Goal: Information Seeking & Learning: Learn about a topic

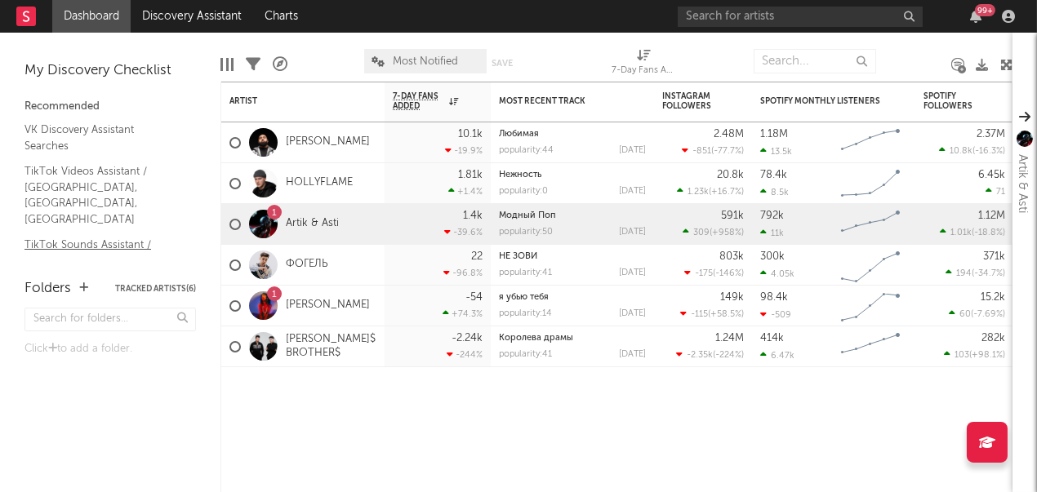
click at [87, 236] on link "TikTok Sounds Assistant / Russia, Ukraine, Belarus" at bounding box center [101, 268] width 155 height 65
click at [60, 162] on link "TikTok Videos Assistant / Russia, Ukraine, Belarus" at bounding box center [101, 194] width 155 height 65
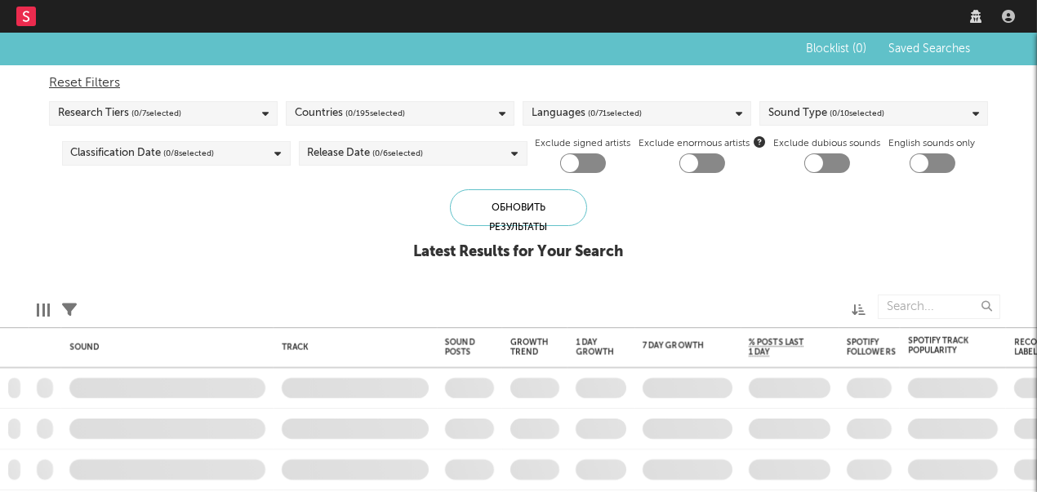
checkbox input "true"
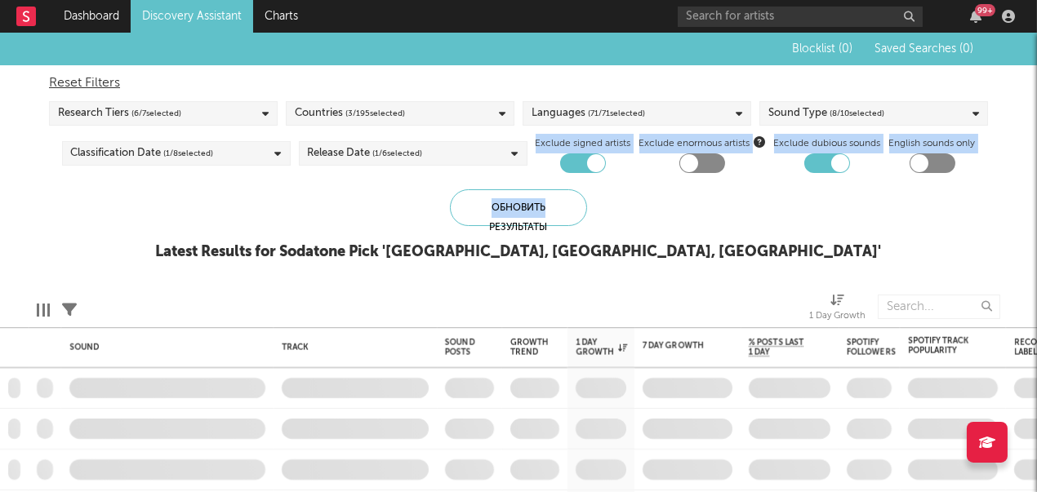
drag, startPoint x: 625, startPoint y: 204, endPoint x: 242, endPoint y: 161, distance: 386.0
click at [242, 161] on div "Blocklist ( 0 ) Saved Searches ( 0 ) Reset Filters Research Tiers ( 6 / 7 selec…" at bounding box center [518, 156] width 1037 height 246
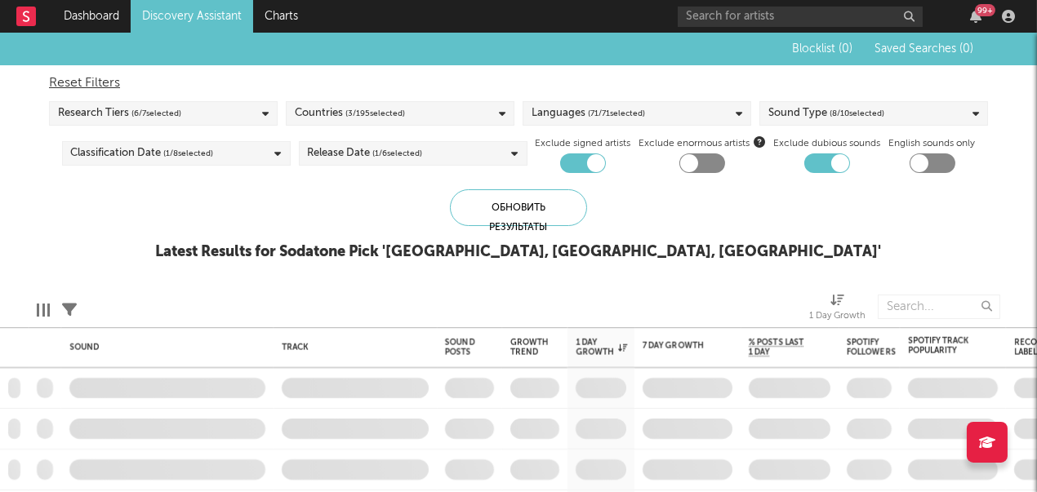
click at [0, 167] on div "Blocklist ( 0 ) Saved Searches ( 0 ) Reset Filters Research Tiers ( 6 / 7 selec…" at bounding box center [518, 156] width 1037 height 246
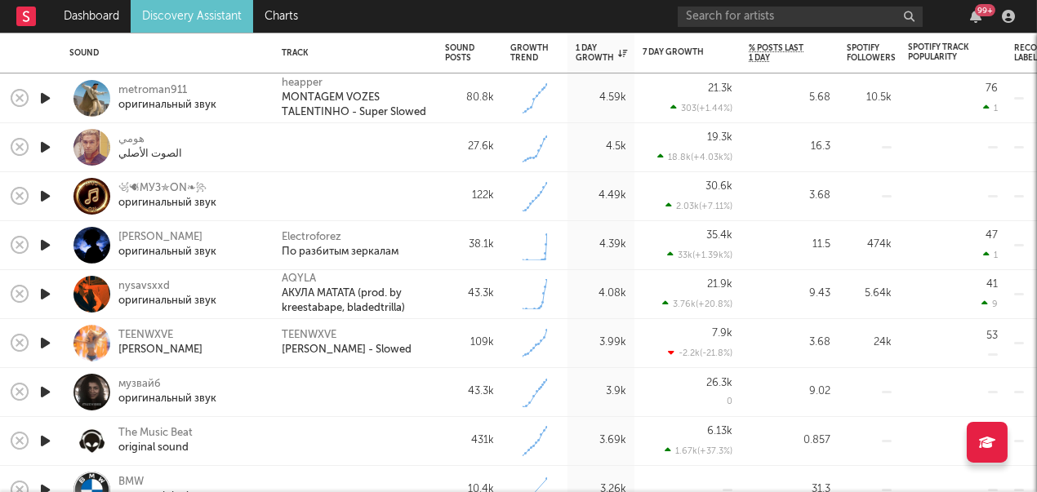
click at [42, 390] on icon "button" at bounding box center [45, 392] width 17 height 20
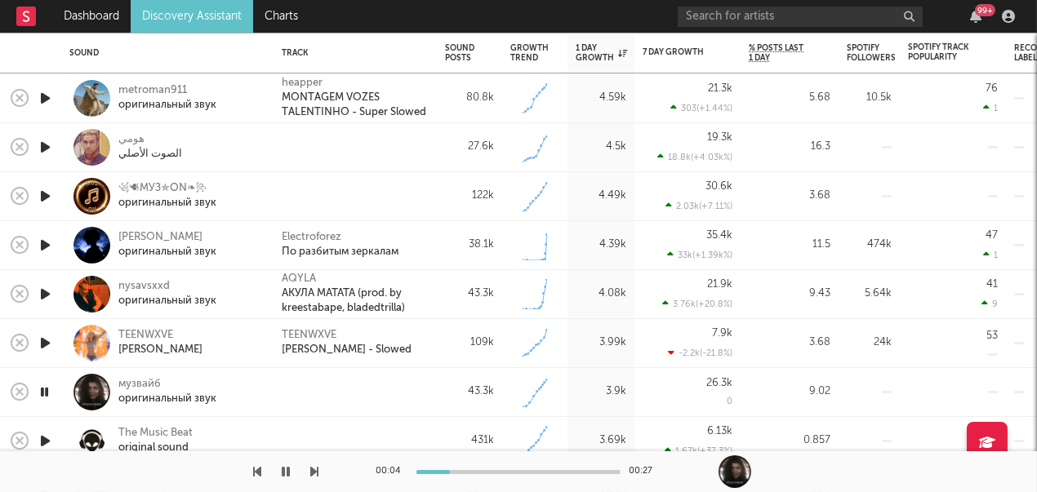
click at [42, 390] on icon "button" at bounding box center [45, 392] width 16 height 20
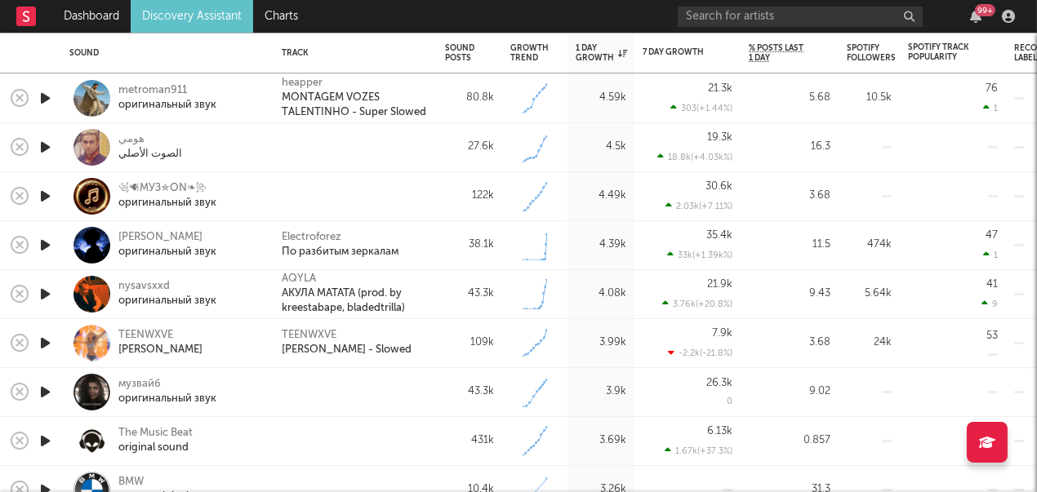
click at [42, 343] on icon "button" at bounding box center [45, 343] width 17 height 20
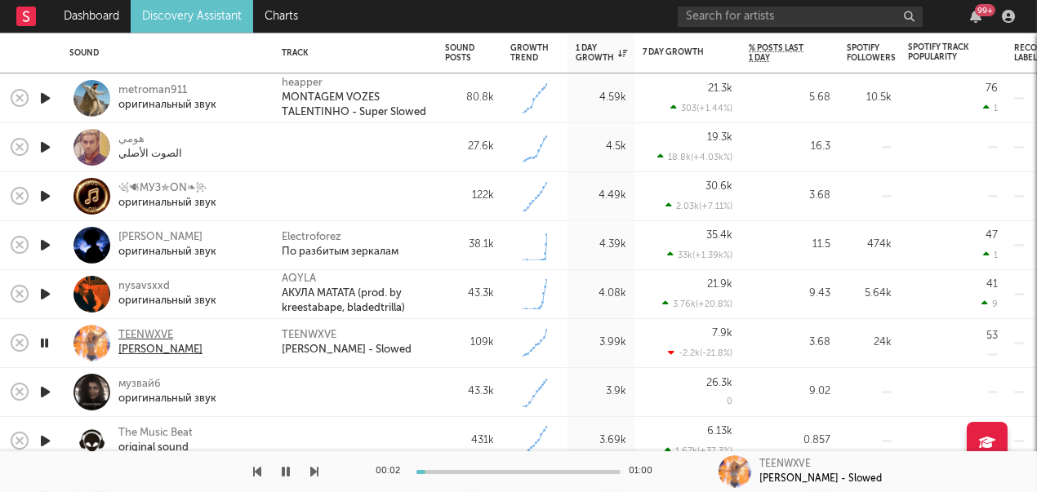
click at [141, 336] on div "TEENWXVE" at bounding box center [160, 335] width 84 height 15
click at [42, 346] on icon "button" at bounding box center [45, 343] width 16 height 20
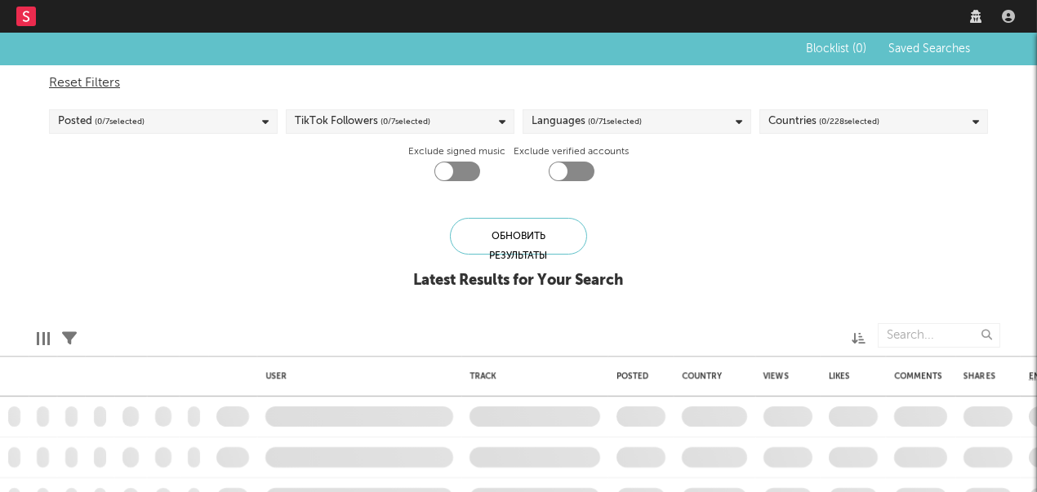
checkbox input "true"
